Goal: Transaction & Acquisition: Purchase product/service

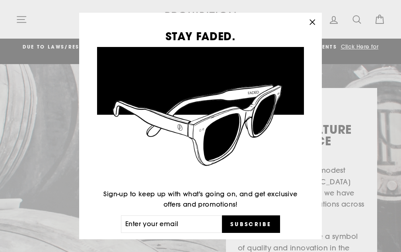
click at [23, 20] on div "STAY FADED. Sign-up to keep up with what's going on, and get exclusive offers a…" at bounding box center [200, 126] width 401 height 252
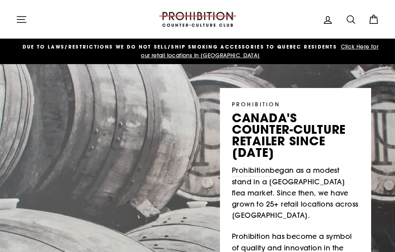
click at [23, 20] on icon "button" at bounding box center [21, 19] width 11 height 11
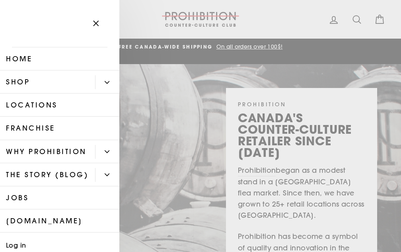
click at [105, 83] on icon "Primary" at bounding box center [107, 82] width 5 height 5
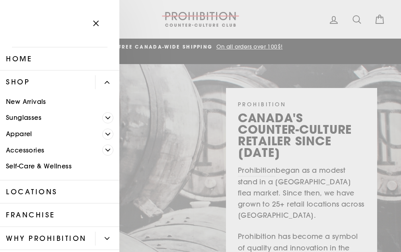
click at [34, 102] on link "New Arrivals" at bounding box center [59, 102] width 119 height 16
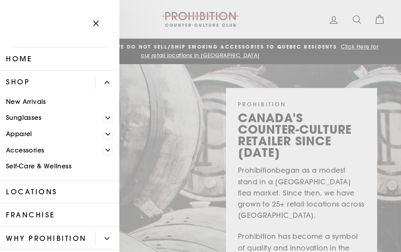
click at [32, 117] on link "Sunglasses" at bounding box center [51, 118] width 102 height 16
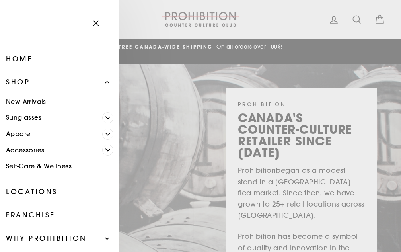
click at [105, 133] on icon "Primary" at bounding box center [107, 134] width 5 height 5
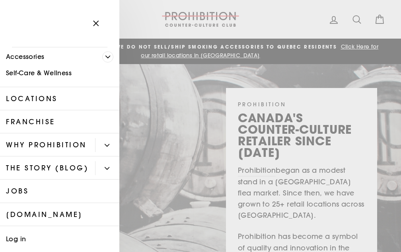
scroll to position [199, 0]
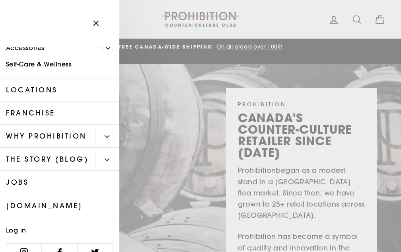
click at [103, 138] on button "Primary" at bounding box center [107, 136] width 24 height 14
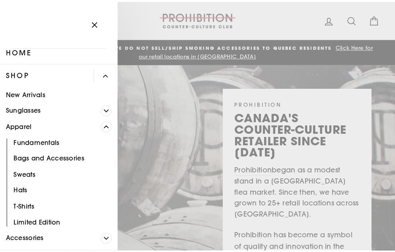
scroll to position [0, 0]
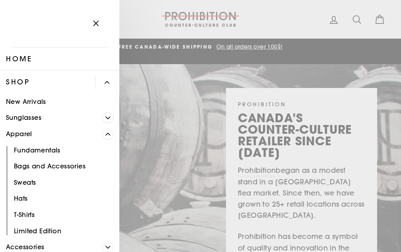
click at [105, 117] on icon "Primary" at bounding box center [107, 117] width 5 height 5
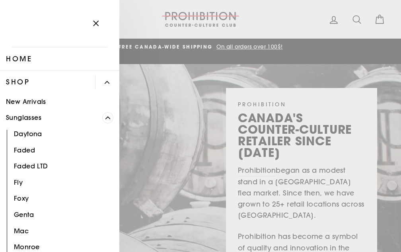
click at [95, 19] on icon "button" at bounding box center [95, 23] width 11 height 11
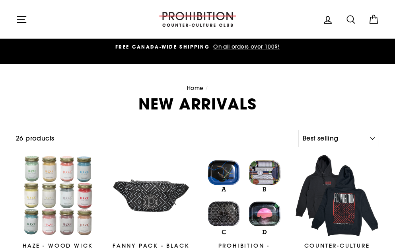
select select "best-selling"
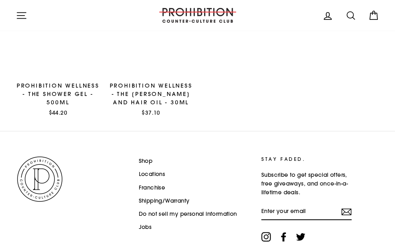
scroll to position [1113, 0]
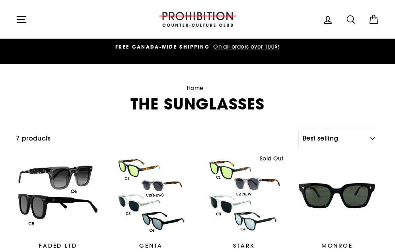
select select "best-selling"
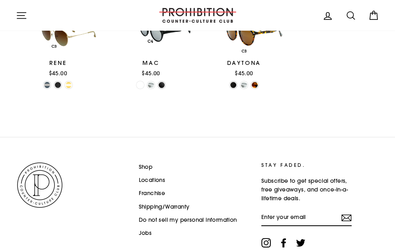
scroll to position [318, 0]
